Goal: Find specific page/section: Find specific page/section

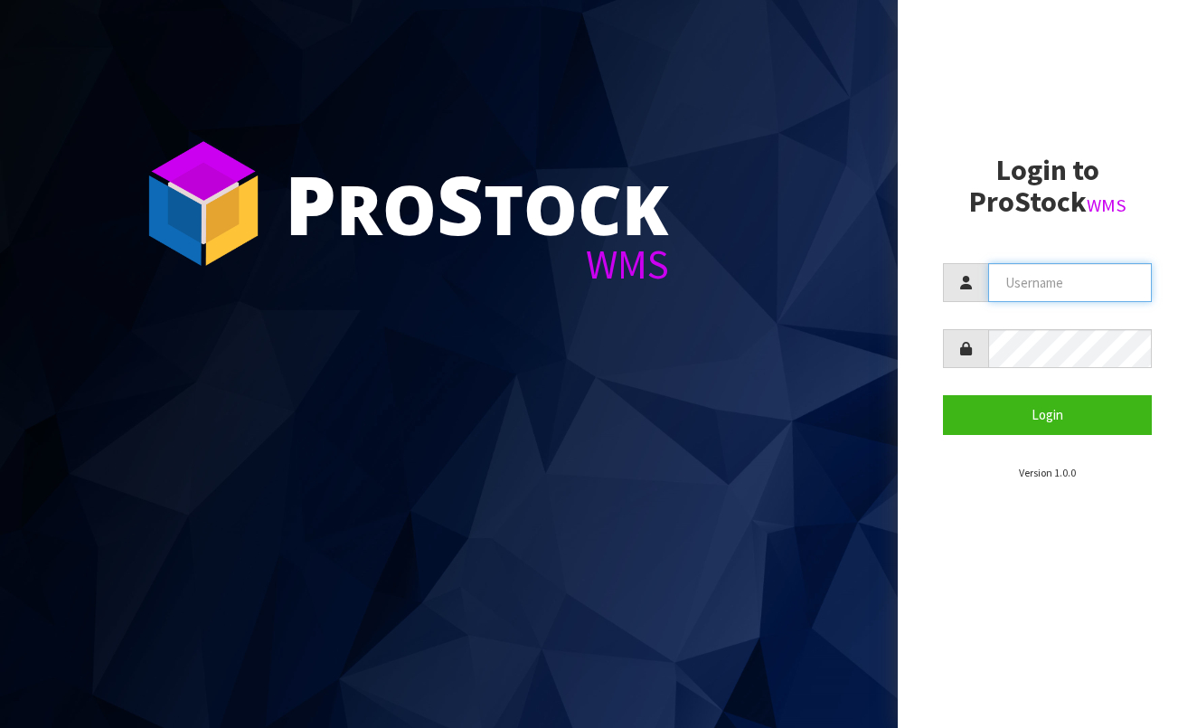
type input "BABW"
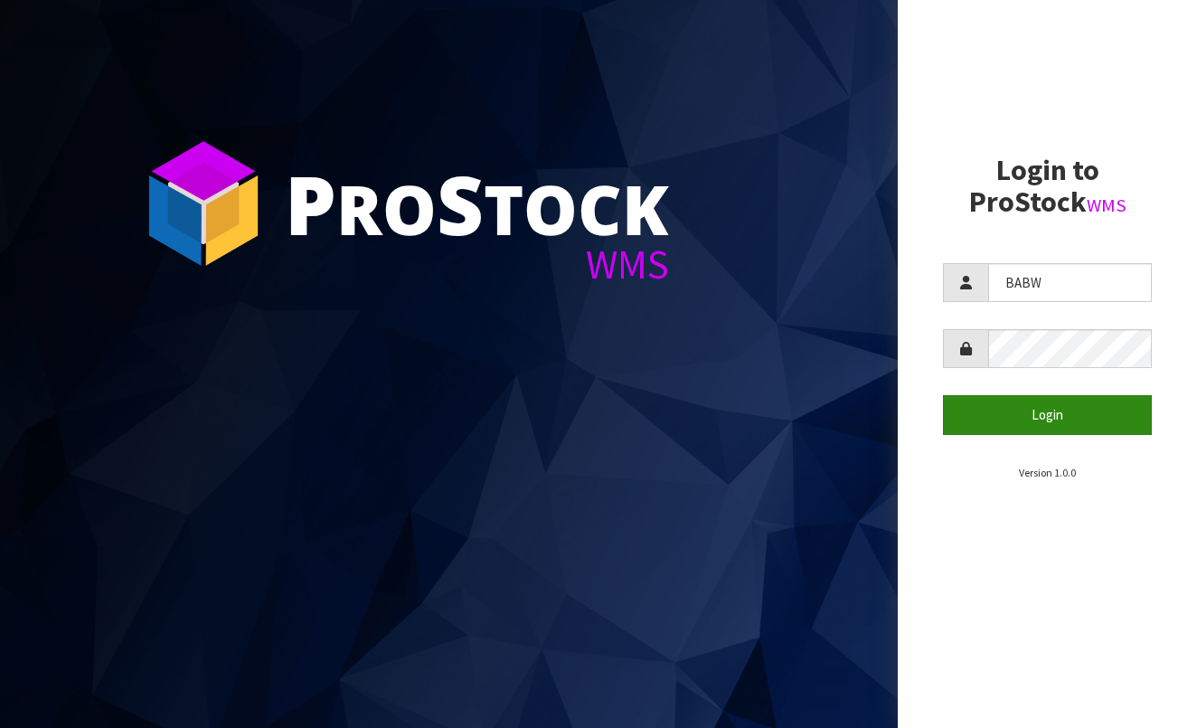
click at [1071, 401] on button "Login" at bounding box center [1047, 414] width 209 height 39
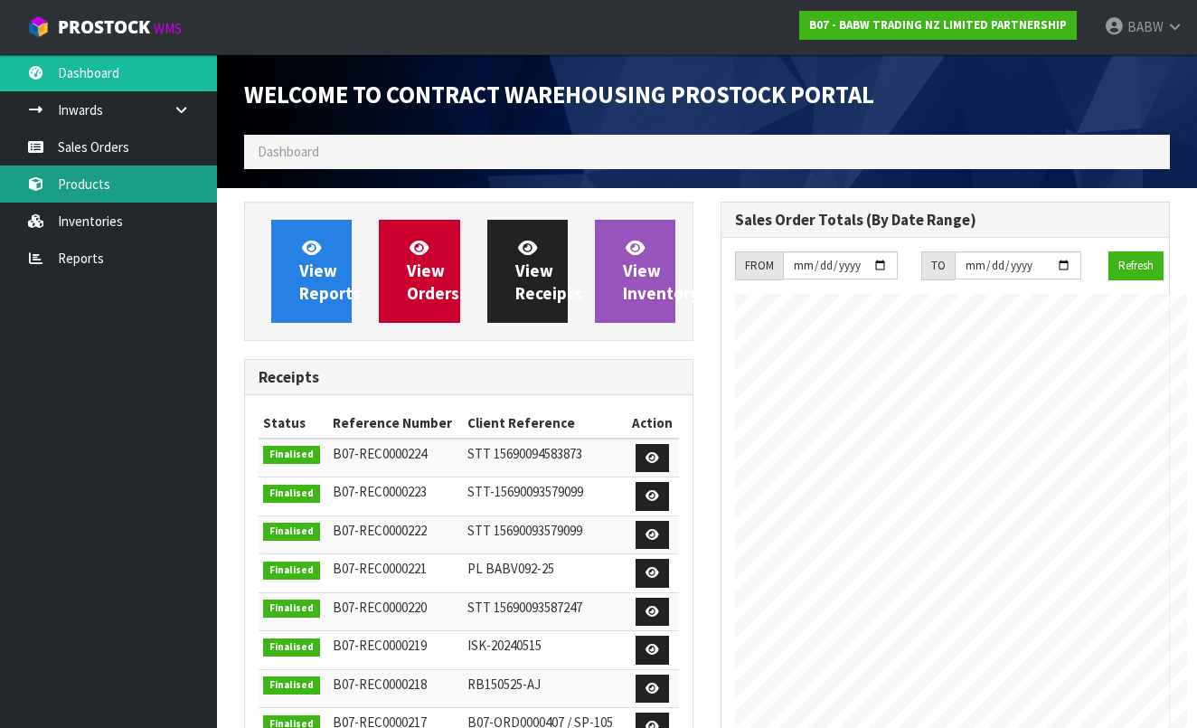
scroll to position [997, 476]
click at [101, 177] on link "Products" at bounding box center [108, 183] width 217 height 37
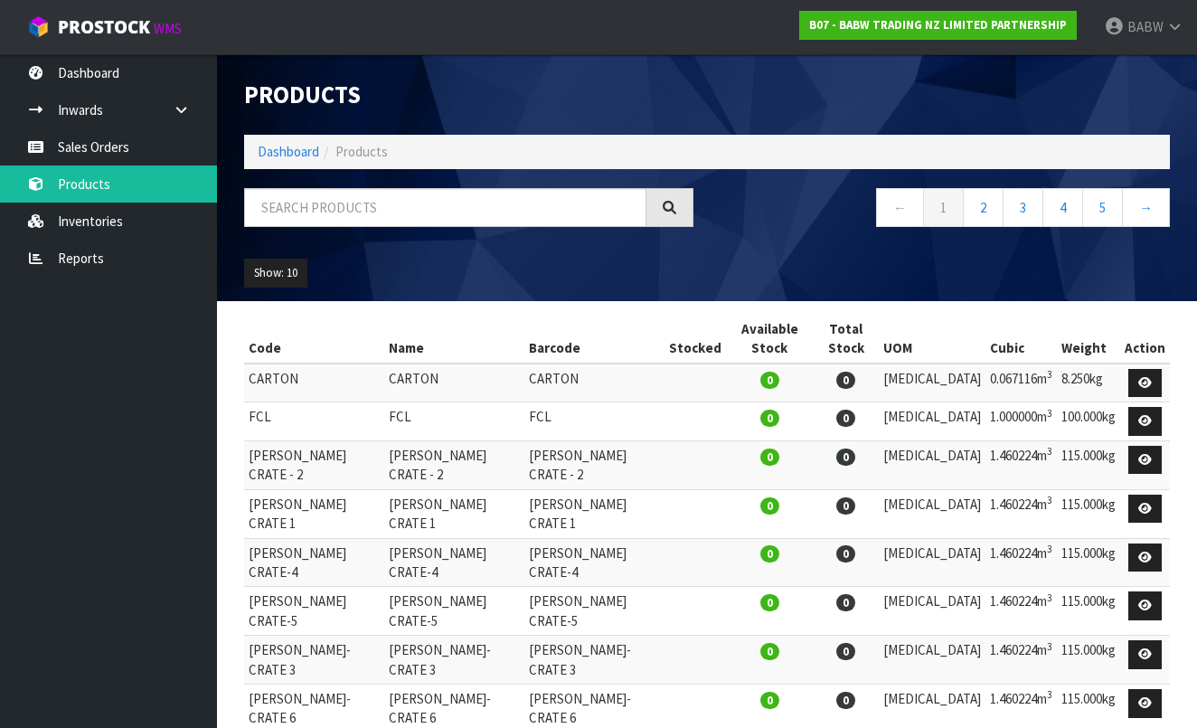
click at [354, 183] on div "Products Import Products Drop file here to import csv template Dashboard Produc…" at bounding box center [707, 177] width 953 height 247
click at [354, 201] on input "text" at bounding box center [445, 207] width 402 height 39
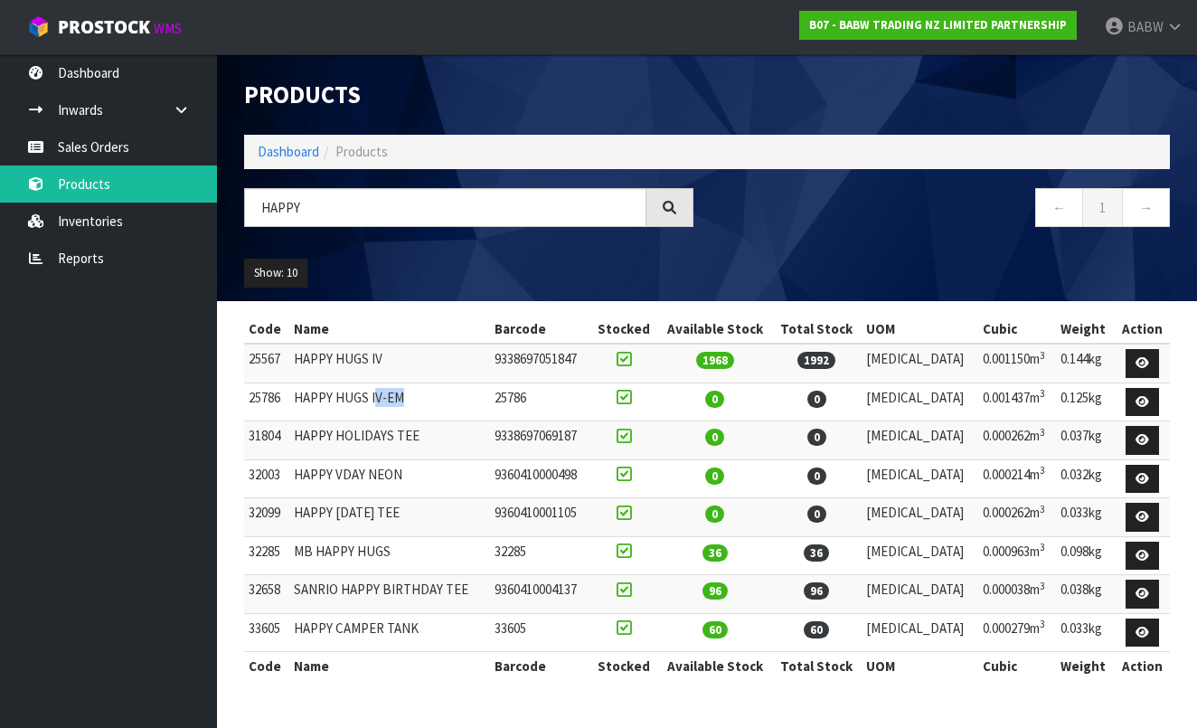
drag, startPoint x: 381, startPoint y: 393, endPoint x: 525, endPoint y: 393, distance: 144.6
click at [523, 393] on tr "25786 HAPPY HUGS IV-EM 25786 0 0 [MEDICAL_DATA] 0.001437m 3 0.125kg" at bounding box center [707, 401] width 926 height 39
click at [525, 393] on td "25786" at bounding box center [539, 401] width 99 height 39
drag, startPoint x: 369, startPoint y: 401, endPoint x: 509, endPoint y: 425, distance: 142.1
click at [509, 424] on tbody "25567 HAPPY HUGS IV 9338697051847 1968 1992 [MEDICAL_DATA] 0.001150m 3 0.144kg …" at bounding box center [707, 498] width 926 height 308
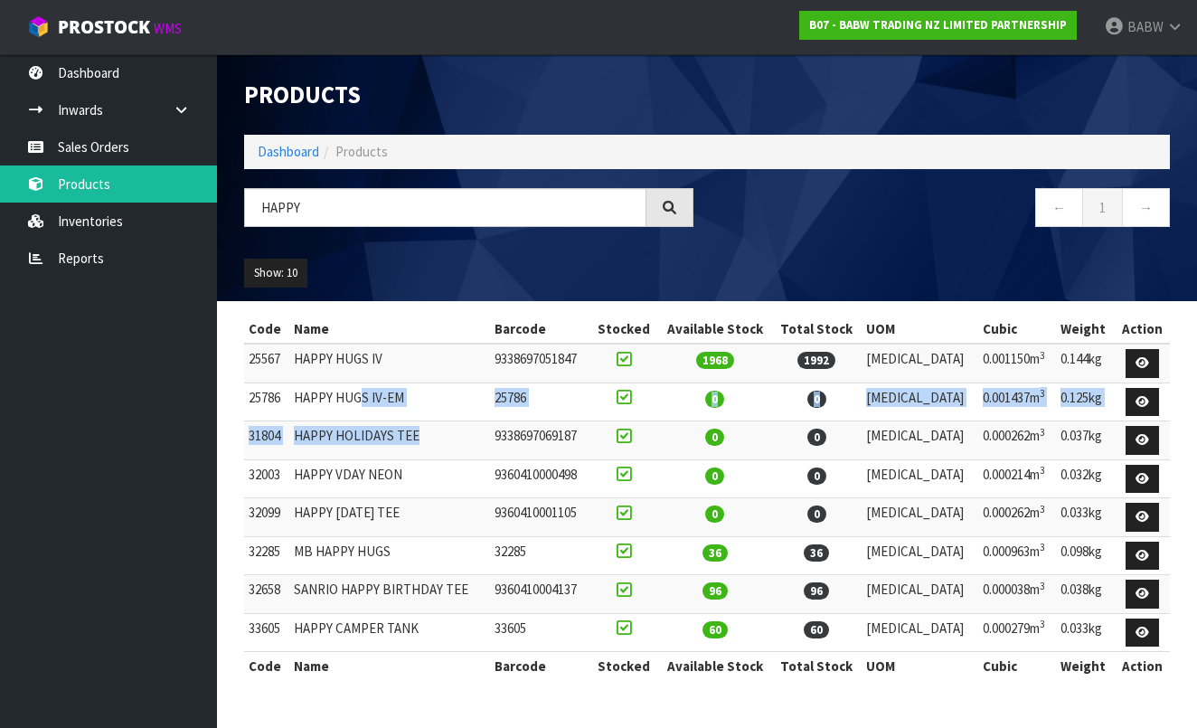
click at [490, 425] on td "HAPPY HOLIDAYS TEE" at bounding box center [389, 440] width 201 height 39
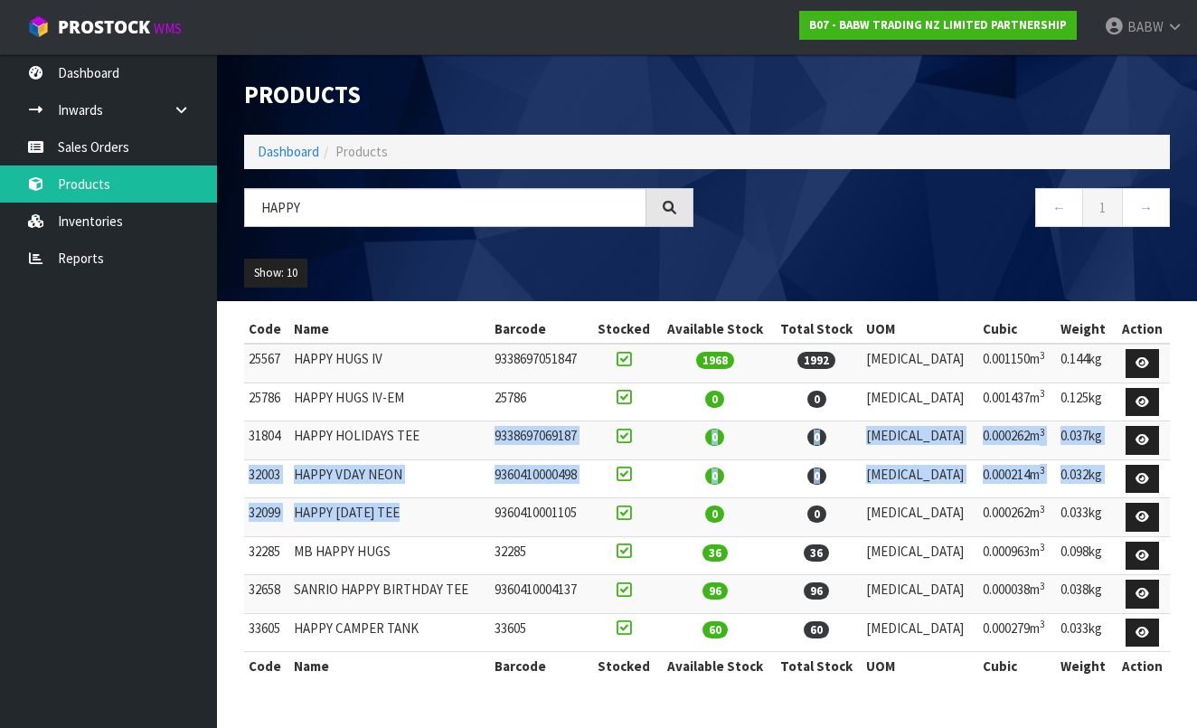
drag, startPoint x: 419, startPoint y: 444, endPoint x: 444, endPoint y: 525, distance: 85.2
click at [444, 525] on tbody "25567 HAPPY HUGS IV 9338697051847 1968 1992 [MEDICAL_DATA] 0.001150m 3 0.144kg …" at bounding box center [707, 498] width 926 height 308
click at [444, 526] on td "HAPPY [DATE] TEE" at bounding box center [389, 517] width 201 height 39
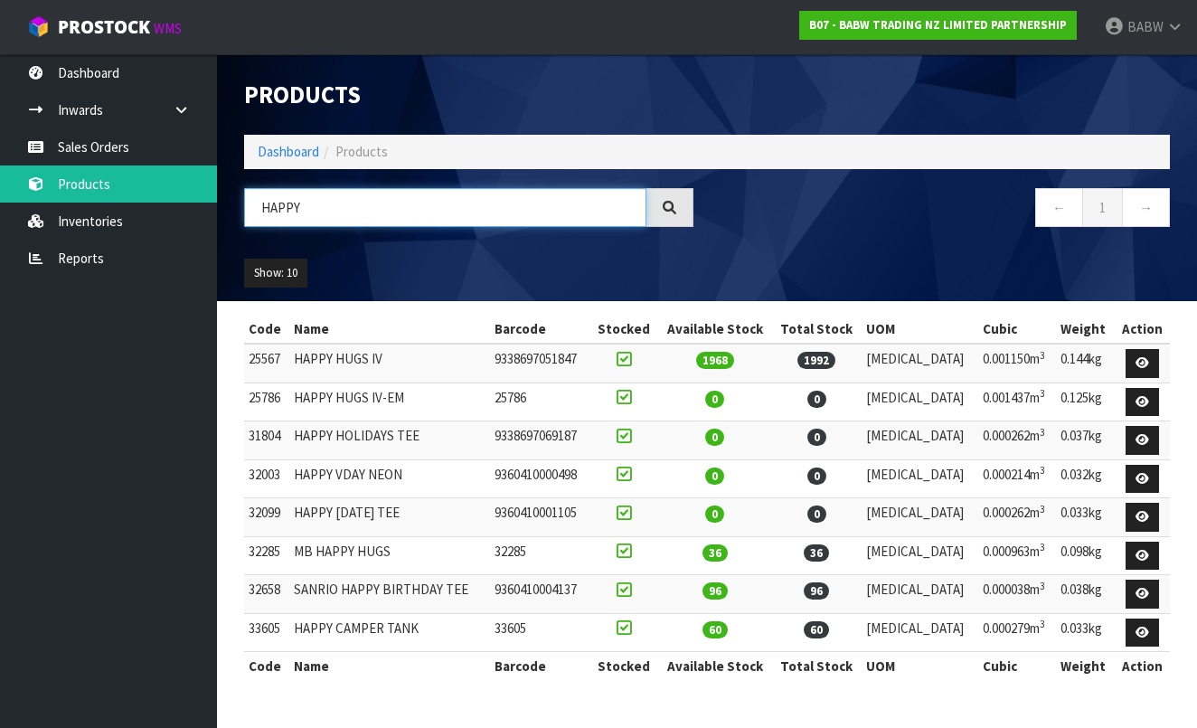
click at [390, 200] on input "HAPPY" at bounding box center [445, 207] width 402 height 39
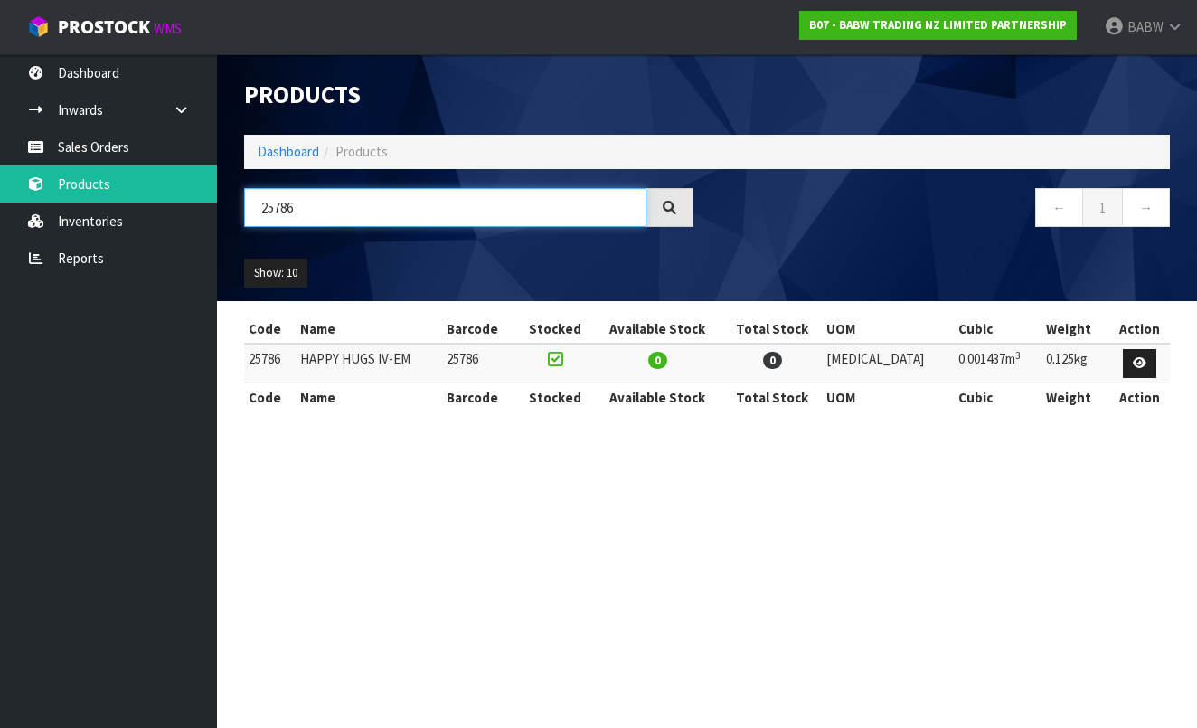
click at [318, 214] on input "25786" at bounding box center [445, 207] width 402 height 39
type input "25567"
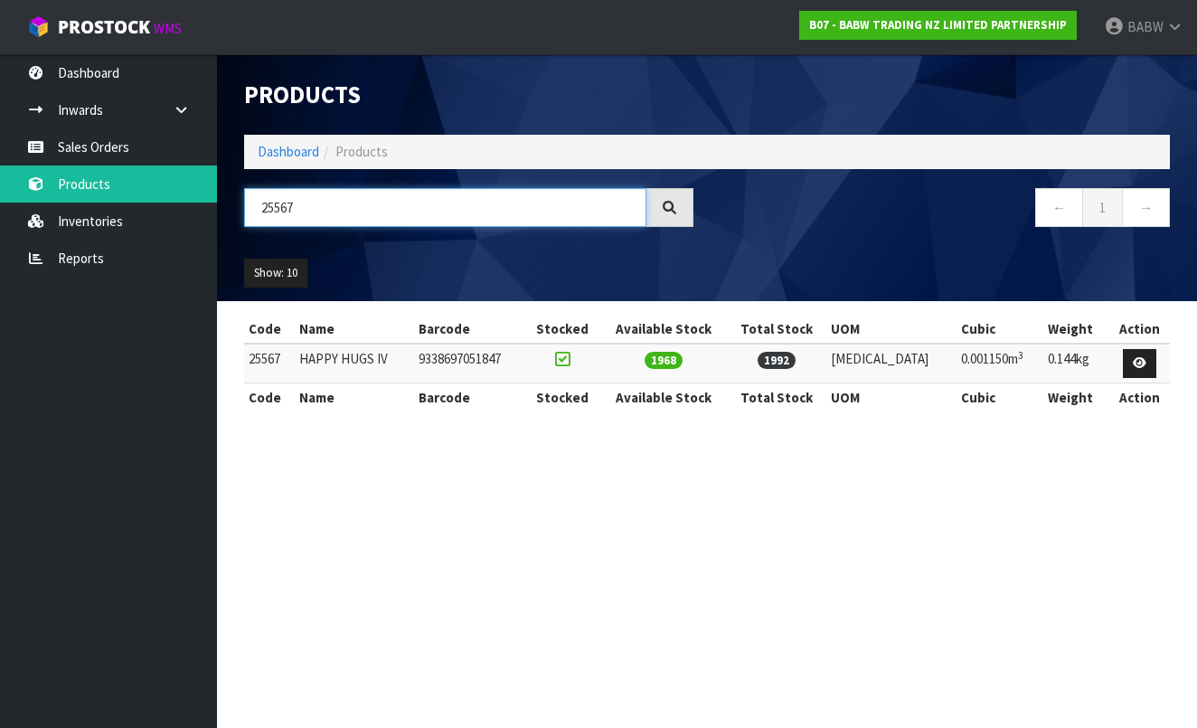
click at [324, 203] on input "25567" at bounding box center [445, 207] width 402 height 39
click at [290, 209] on input "25567" at bounding box center [445, 207] width 402 height 39
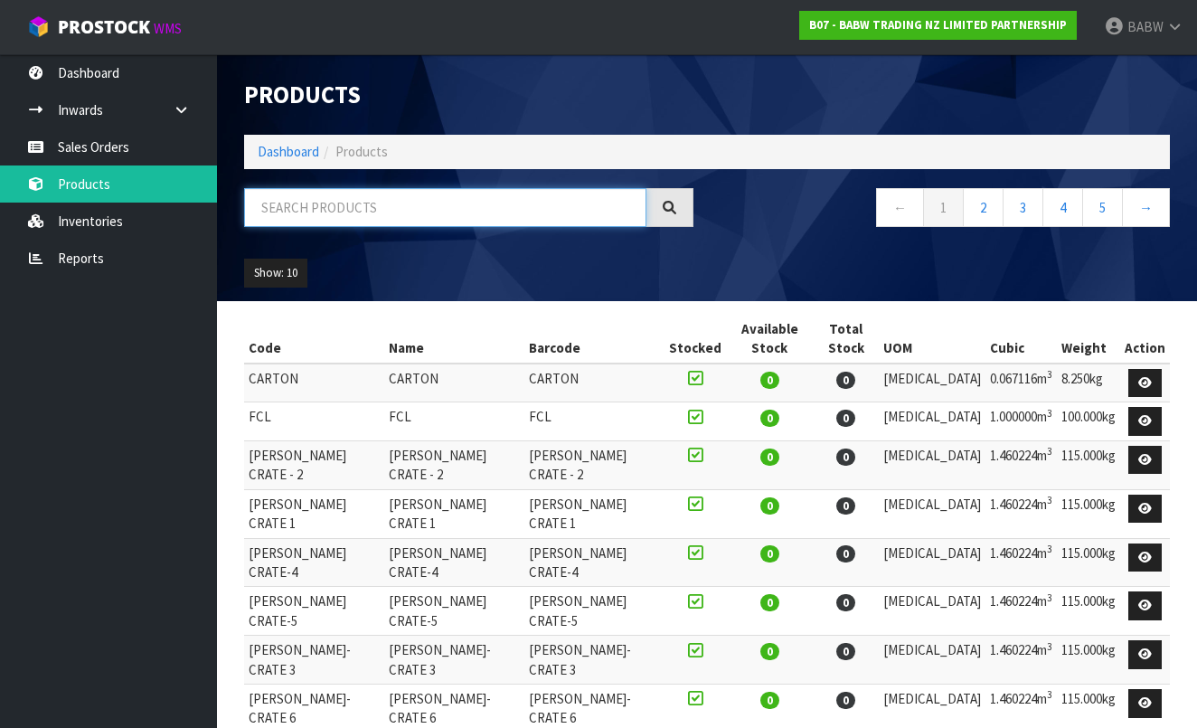
click at [413, 220] on input "text" at bounding box center [445, 207] width 402 height 39
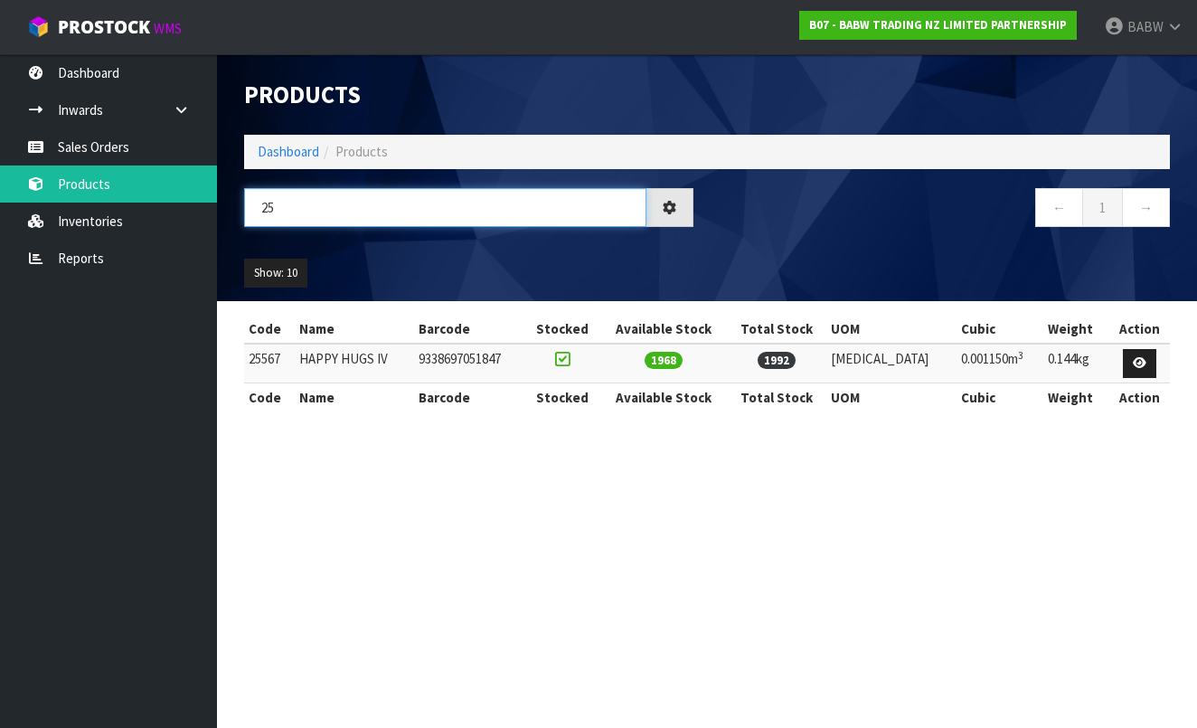
type input "2"
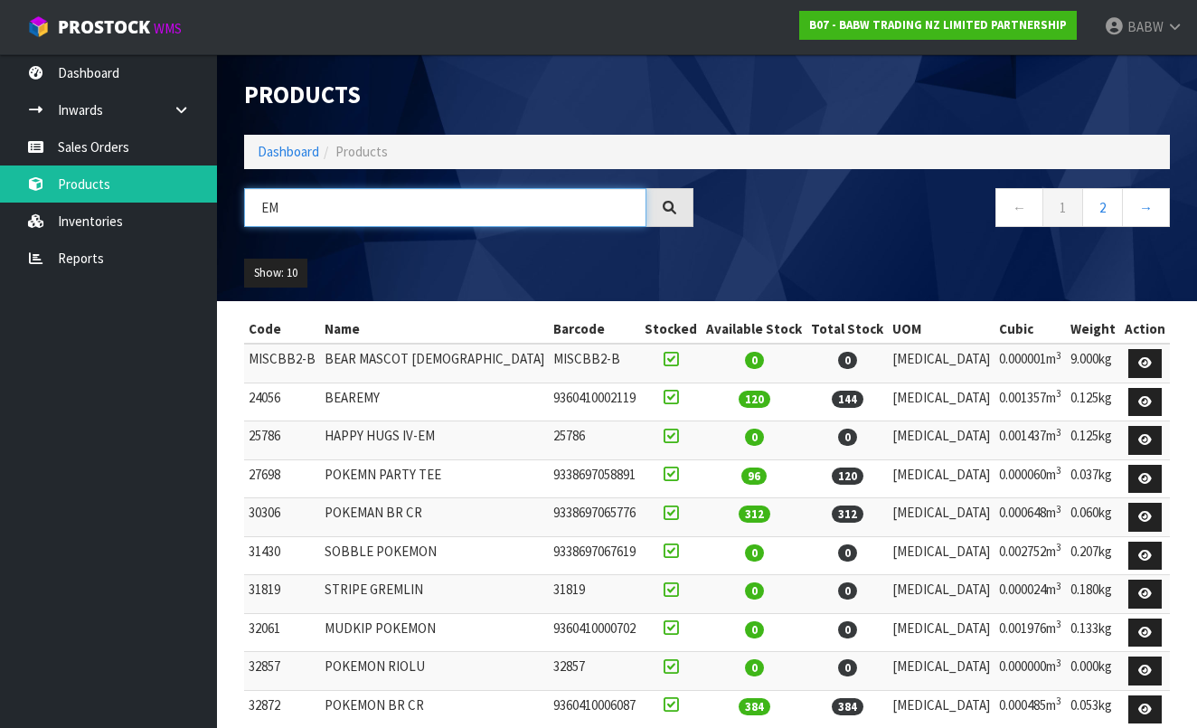
type input "E"
type input "HAPPY"
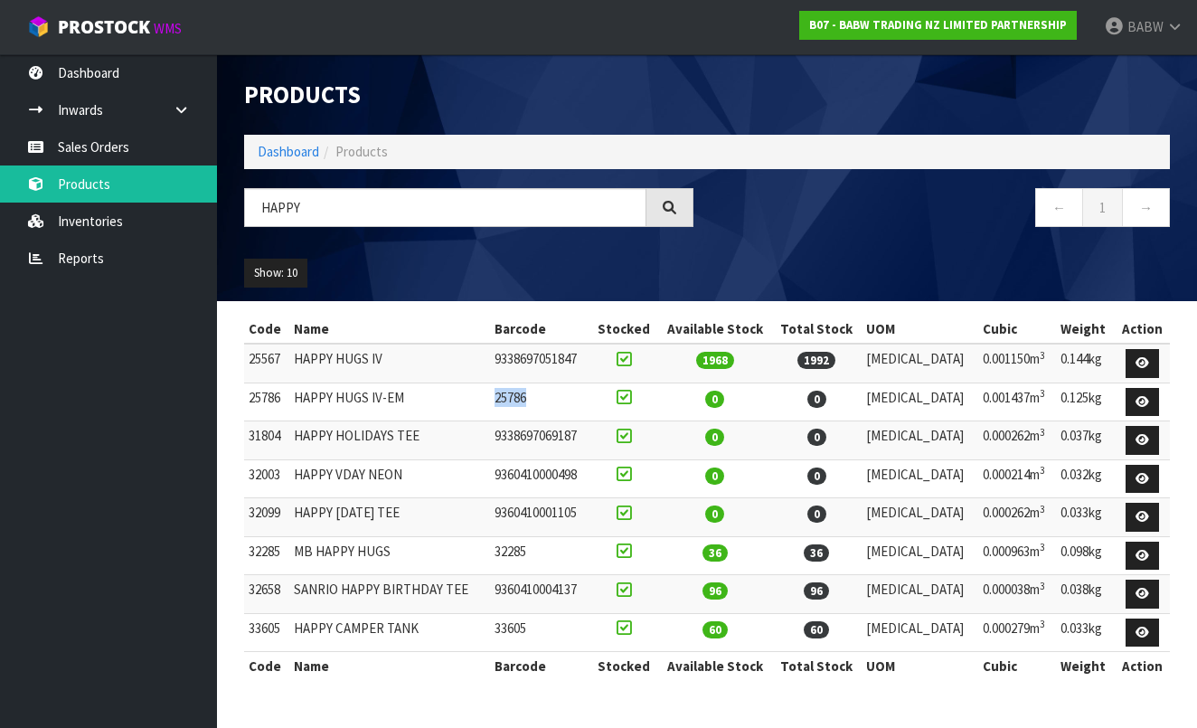
drag, startPoint x: 439, startPoint y: 402, endPoint x: 601, endPoint y: 394, distance: 162.0
click at [618, 399] on tr "25786 HAPPY HUGS IV-EM 25786 0 0 [MEDICAL_DATA] 0.001437m 3 0.125kg" at bounding box center [707, 401] width 926 height 39
click at [589, 394] on td "25786" at bounding box center [539, 401] width 99 height 39
drag, startPoint x: 790, startPoint y: 354, endPoint x: 249, endPoint y: 351, distance: 541.5
click at [249, 351] on tr "25567 HAPPY HUGS IV 9338697051847 1968 1992 [MEDICAL_DATA] 0.001150m 3 0.144kg" at bounding box center [707, 363] width 926 height 39
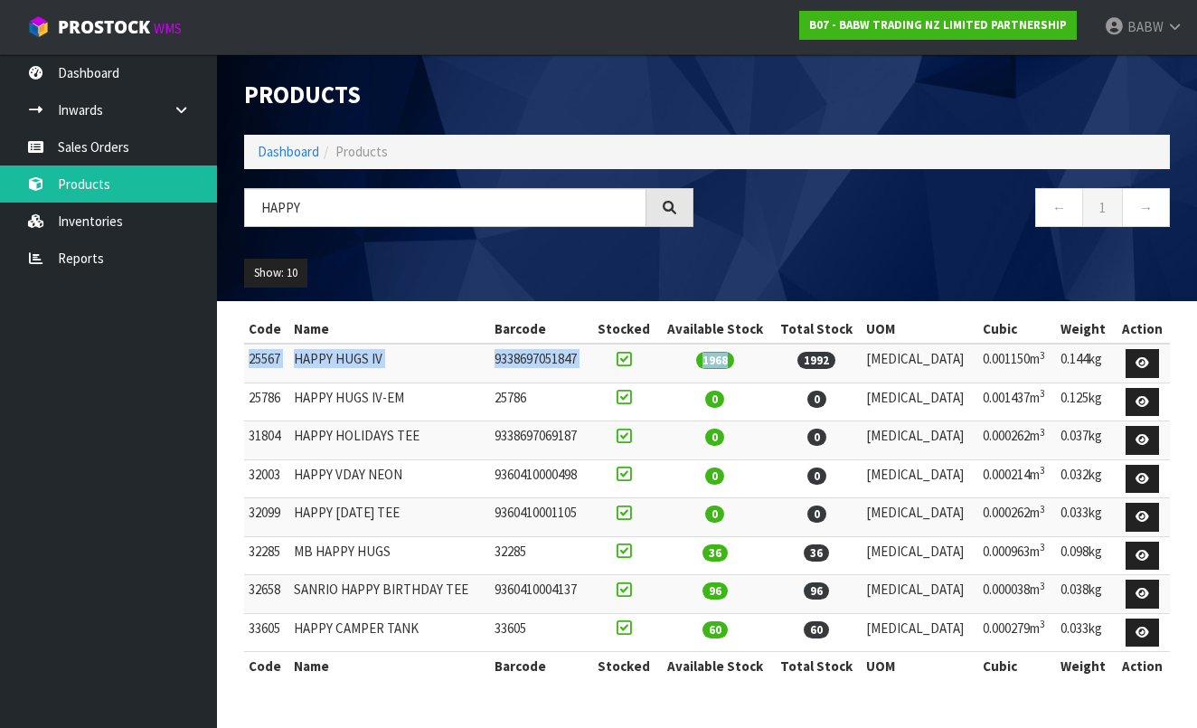
click at [249, 351] on td "25567" at bounding box center [266, 363] width 45 height 39
drag, startPoint x: 249, startPoint y: 351, endPoint x: 821, endPoint y: 355, distance: 572.3
click at [821, 355] on tr "25567 HAPPY HUGS IV 9338697051847 1968 1992 [MEDICAL_DATA] 0.001150m 3 0.144kg" at bounding box center [707, 363] width 926 height 39
click at [821, 355] on td "1992" at bounding box center [816, 363] width 89 height 39
click at [372, 356] on td "HAPPY HUGS IV" at bounding box center [389, 363] width 201 height 39
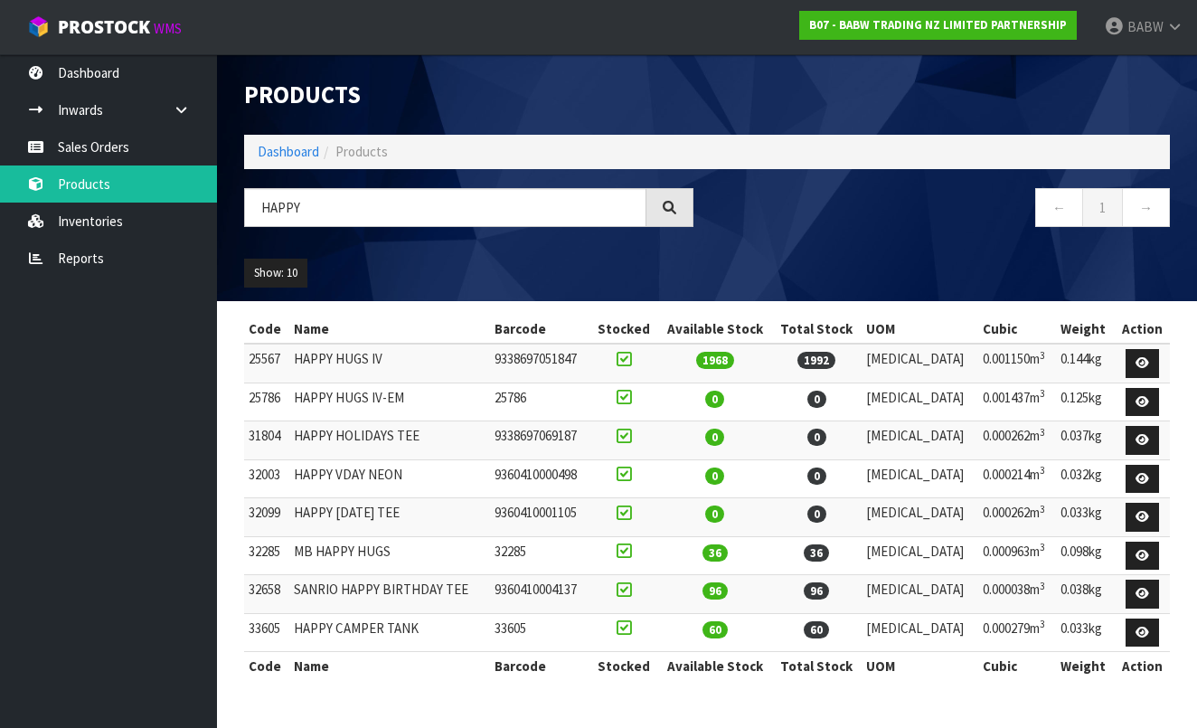
click at [288, 403] on td "25786" at bounding box center [266, 401] width 45 height 39
drag, startPoint x: 531, startPoint y: 350, endPoint x: 569, endPoint y: 350, distance: 38.0
click at [569, 350] on tr "25567 HAPPY HUGS IV 9338697051847 1968 1992 [MEDICAL_DATA] 0.001150m 3 0.144kg" at bounding box center [707, 363] width 926 height 39
click at [570, 350] on td "9338697051847" at bounding box center [539, 363] width 99 height 39
